Goal: Information Seeking & Learning: Find specific fact

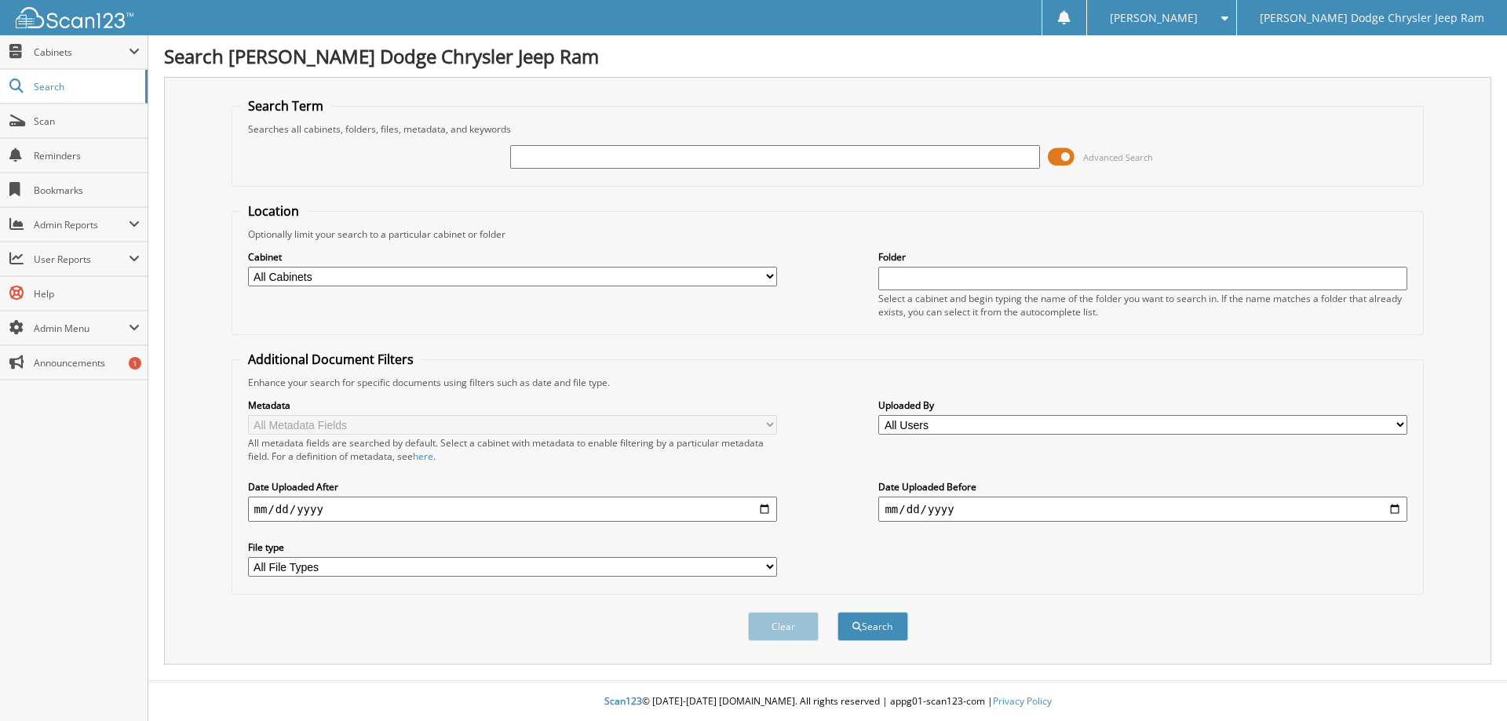
click at [594, 165] on input "text" at bounding box center [774, 157] width 529 height 24
type input "31554"
click at [837, 612] on button "Search" at bounding box center [872, 626] width 71 height 29
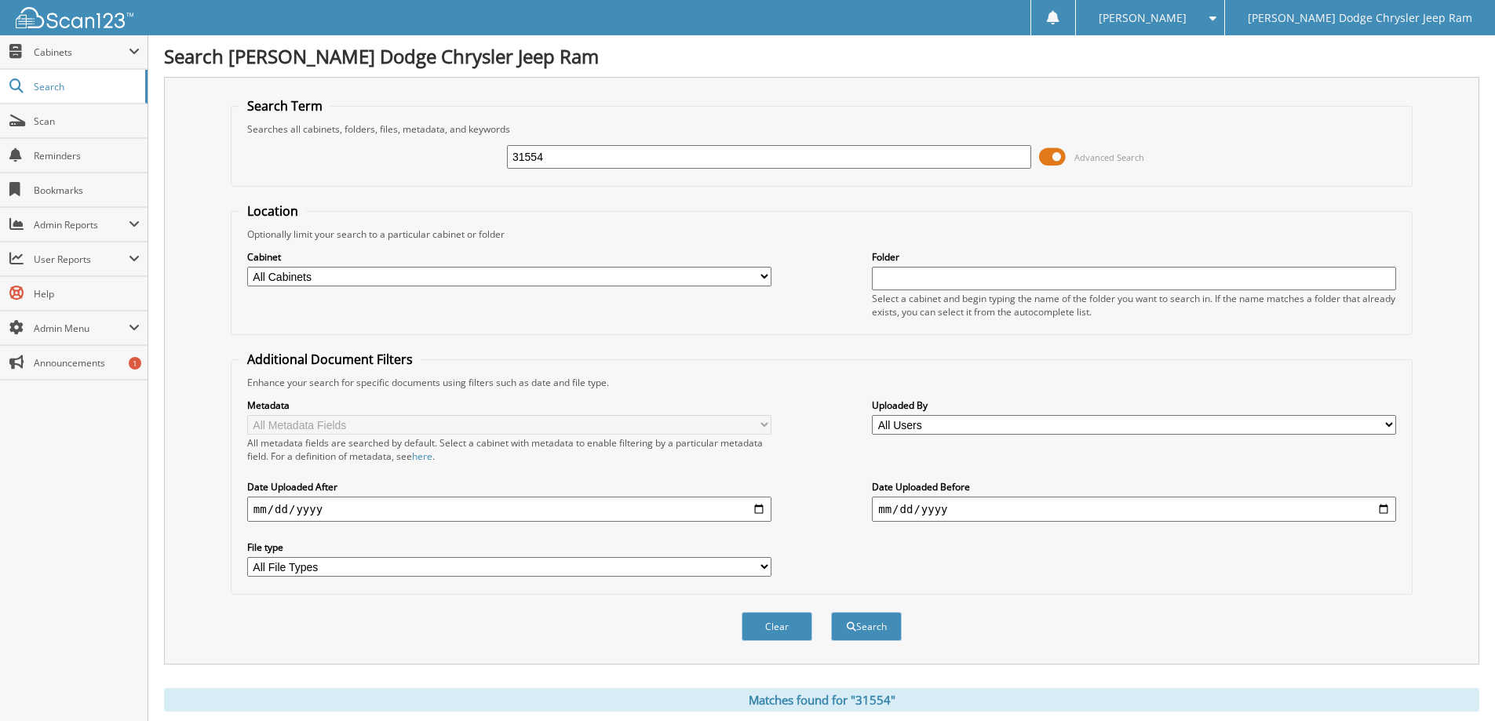
scroll to position [471, 0]
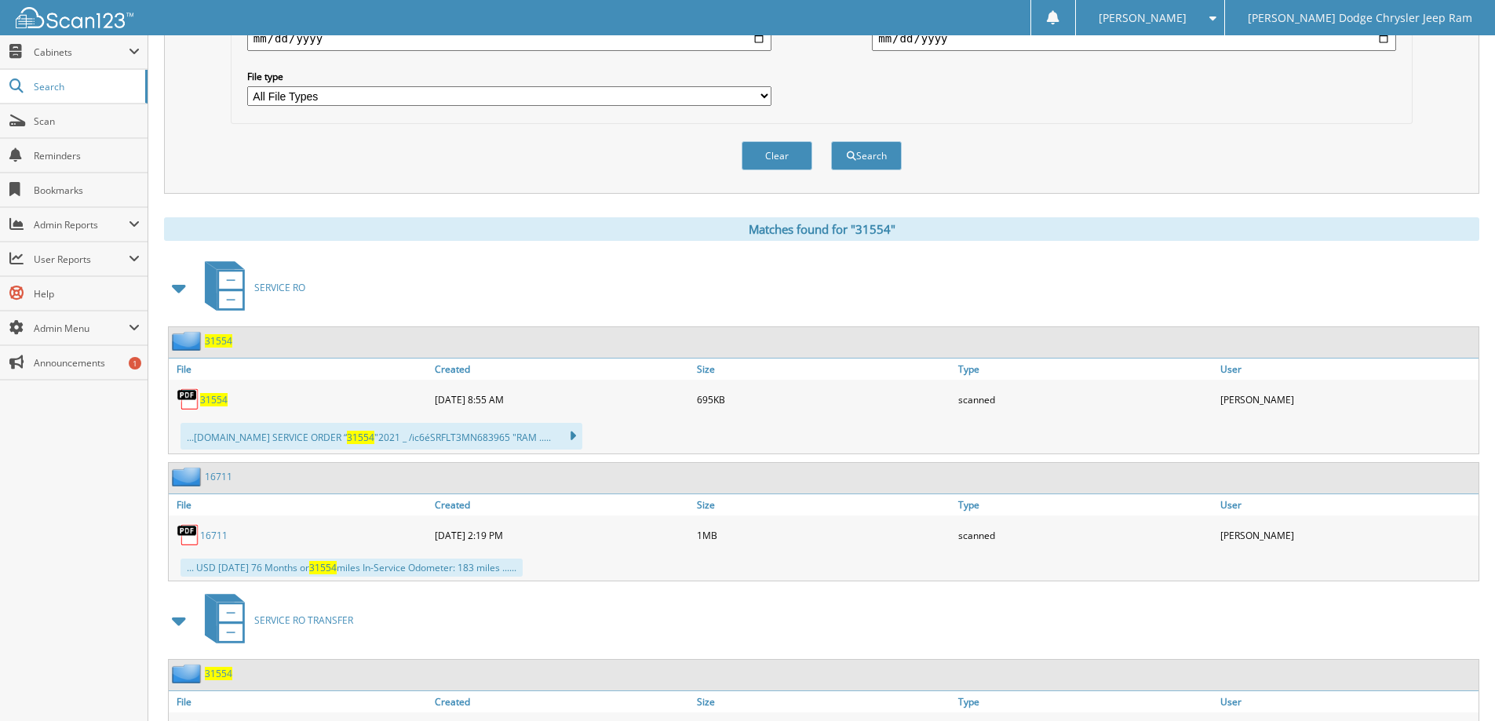
click at [215, 399] on span "31554" at bounding box center [213, 399] width 27 height 13
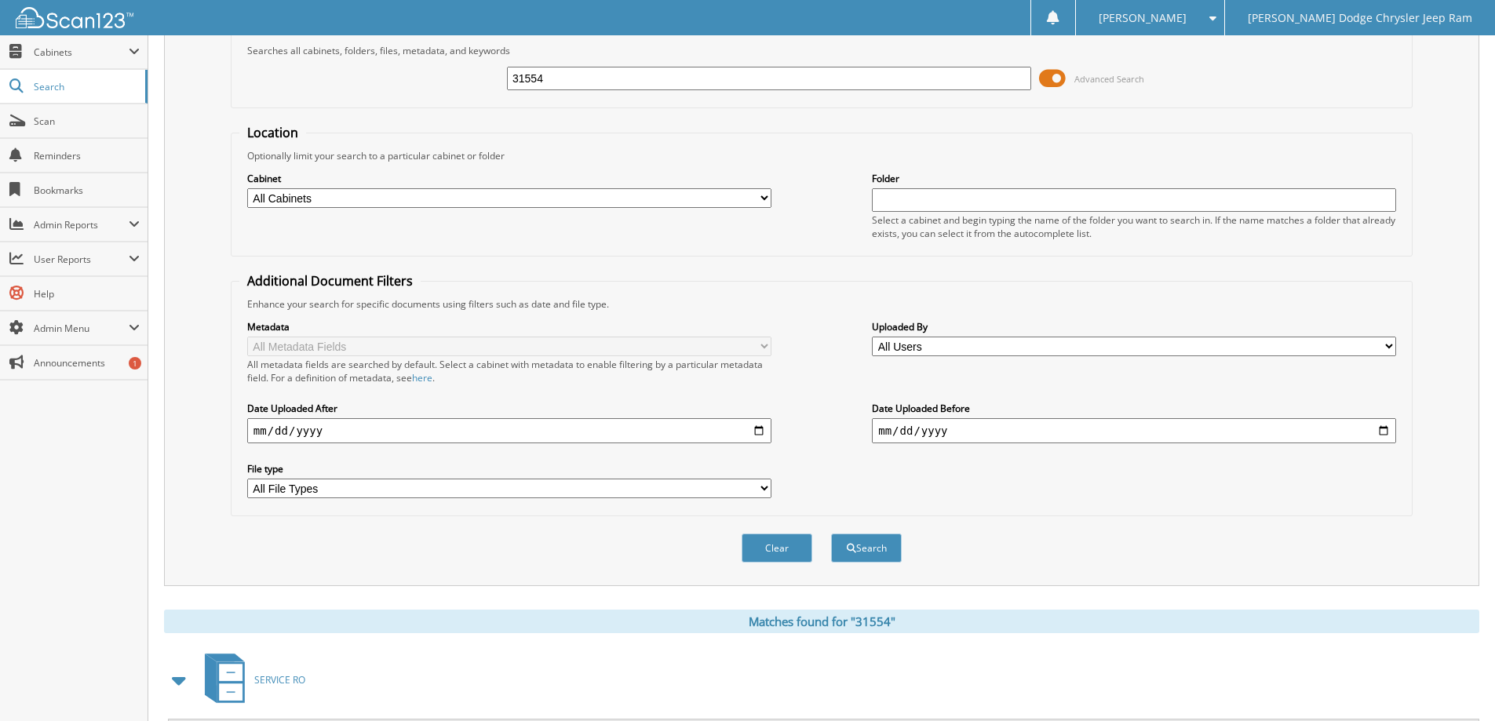
drag, startPoint x: 563, startPoint y: 80, endPoint x: 454, endPoint y: 80, distance: 109.9
click at [454, 80] on div "31554 Advanced Search" at bounding box center [821, 78] width 1165 height 42
type input "31775"
click at [831, 534] on button "Search" at bounding box center [866, 548] width 71 height 29
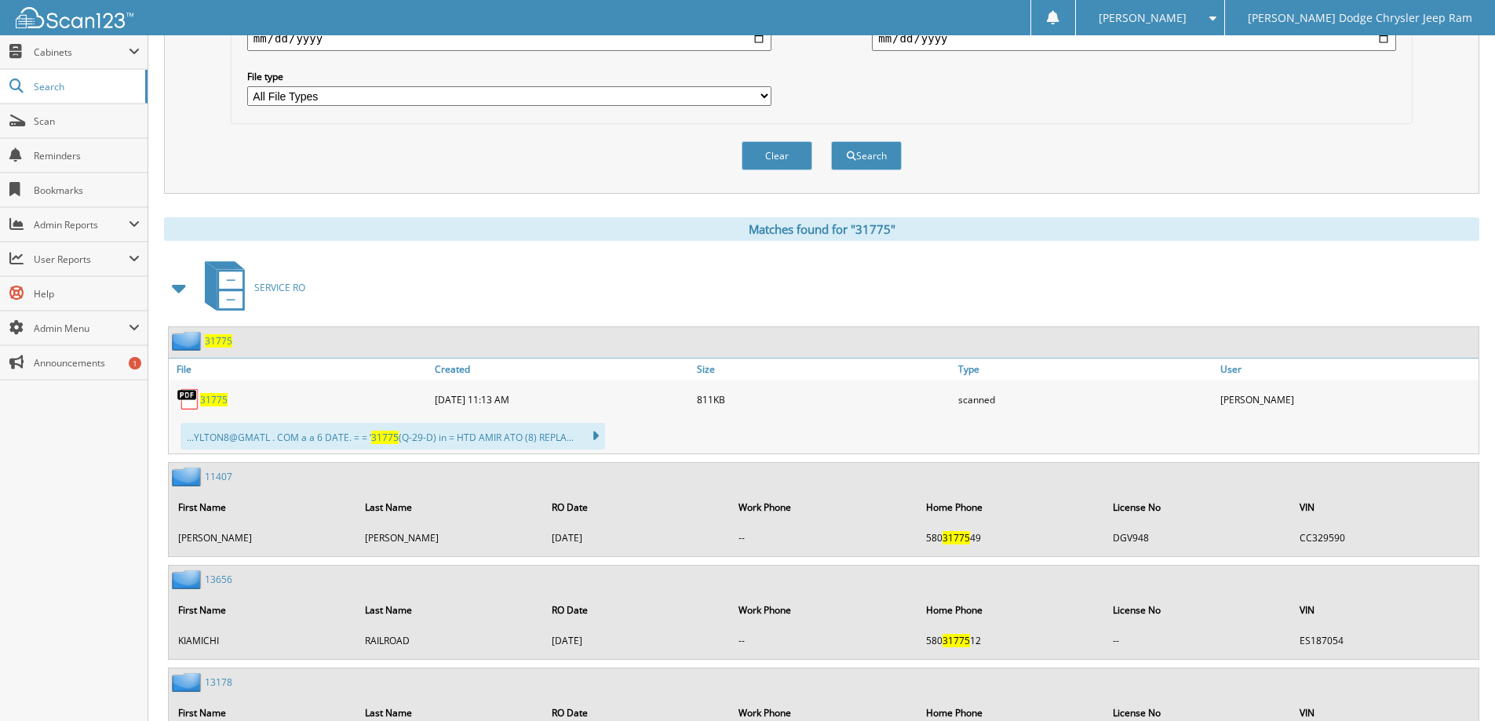
click at [219, 403] on span "31775" at bounding box center [213, 399] width 27 height 13
